Goal: Find specific page/section: Find specific page/section

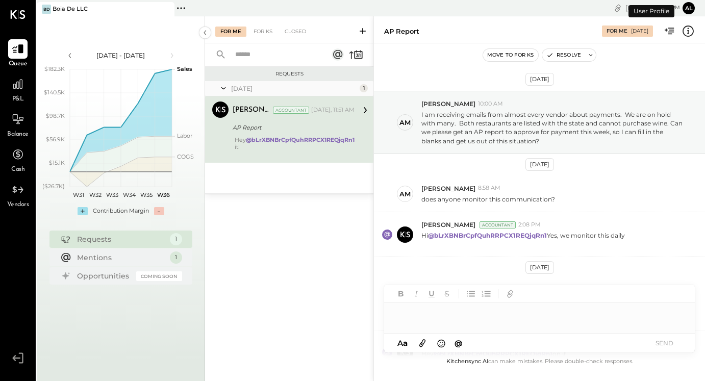
scroll to position [95, 0]
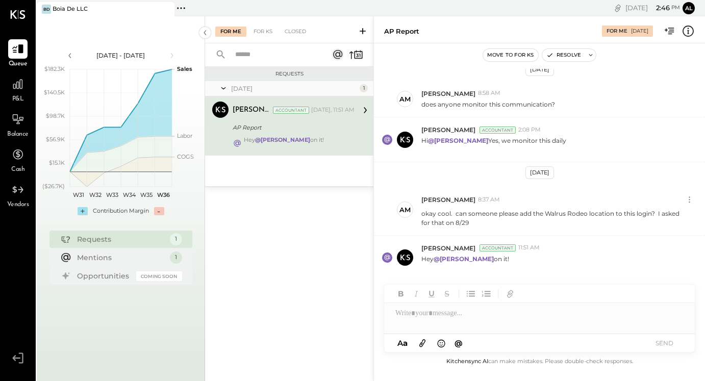
click at [147, 14] on div at bounding box center [157, 9] width 36 height 14
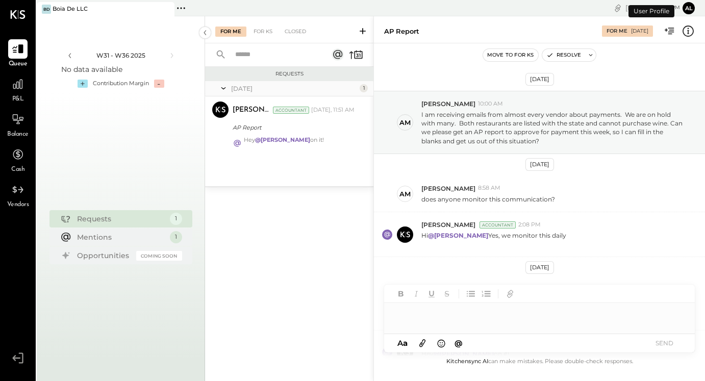
scroll to position [95, 0]
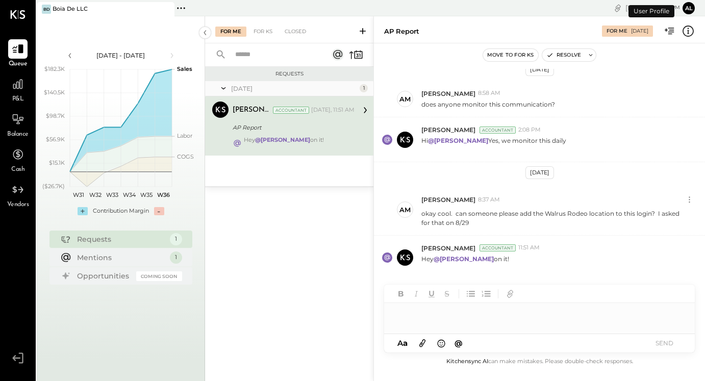
click at [182, 13] on icon at bounding box center [181, 8] width 13 height 13
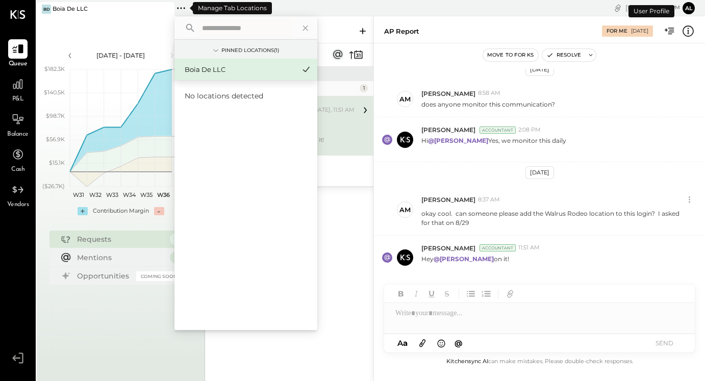
click at [182, 13] on icon at bounding box center [181, 8] width 13 height 13
click at [103, 344] on div "[DATE] - [DATE] polygon, polyline { transition: fill-opacity 0.1s, stroke-opaci…" at bounding box center [121, 206] width 168 height 381
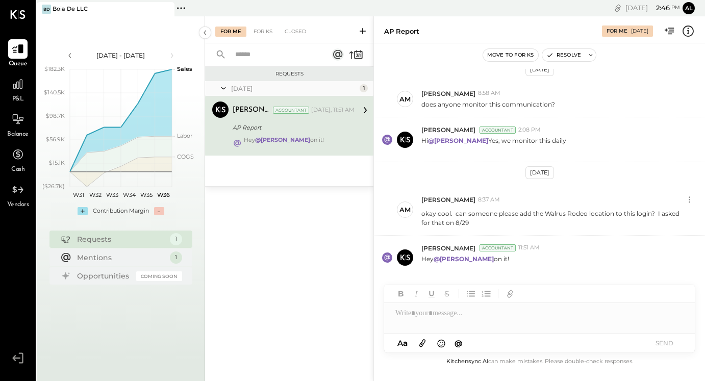
click at [271, 37] on div "For Me For KS Closed" at bounding box center [289, 29] width 168 height 27
click at [235, 29] on div "For Me" at bounding box center [230, 32] width 31 height 10
click at [256, 30] on div "For KS" at bounding box center [263, 32] width 29 height 10
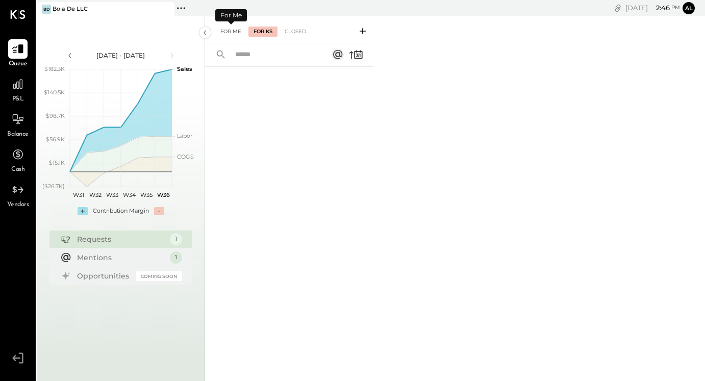
click at [224, 29] on div "For Me" at bounding box center [230, 32] width 31 height 10
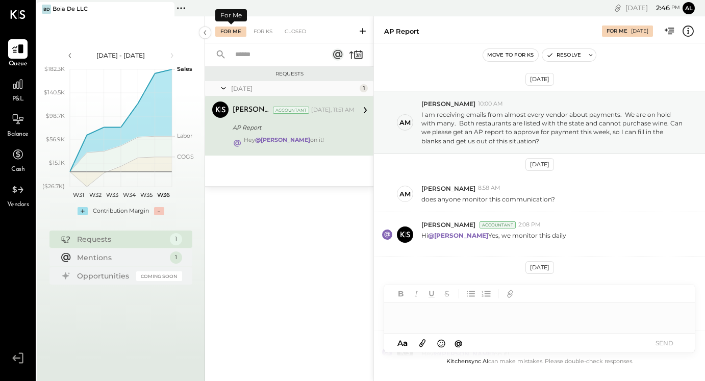
scroll to position [95, 0]
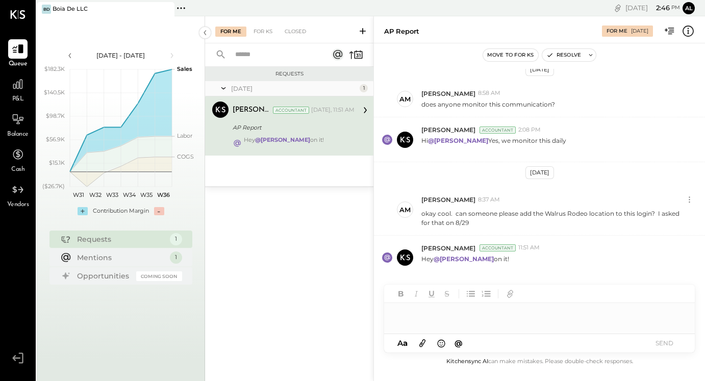
click at [7, 96] on div "P&L" at bounding box center [18, 90] width 30 height 30
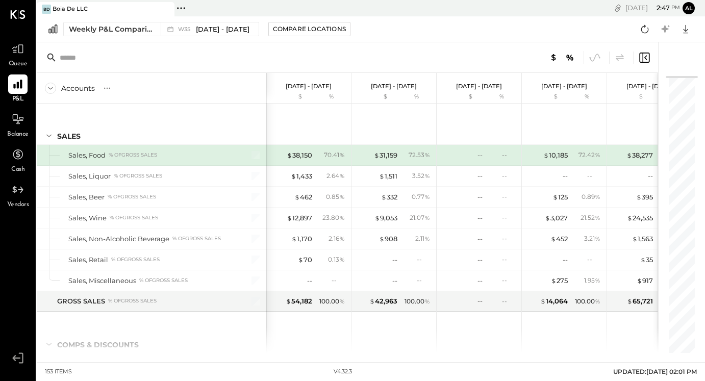
click at [28, 44] on div "Queue" at bounding box center [18, 54] width 30 height 30
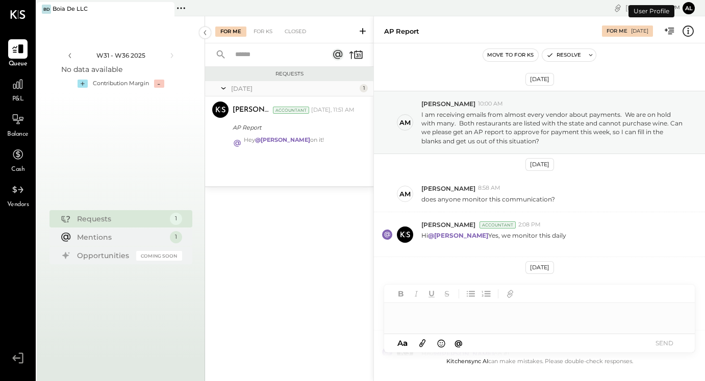
scroll to position [95, 0]
